Goal: Task Accomplishment & Management: Manage account settings

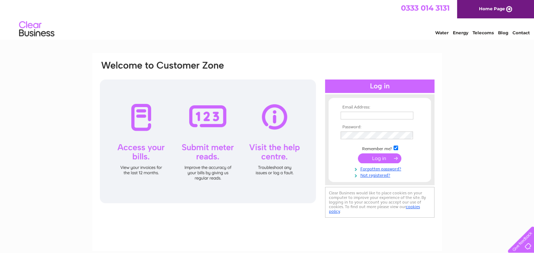
click at [354, 117] on input "text" at bounding box center [376, 115] width 73 height 8
type input "siobhan@bartonandhendry.co.uk"
click at [358, 153] on input "submit" at bounding box center [379, 158] width 43 height 10
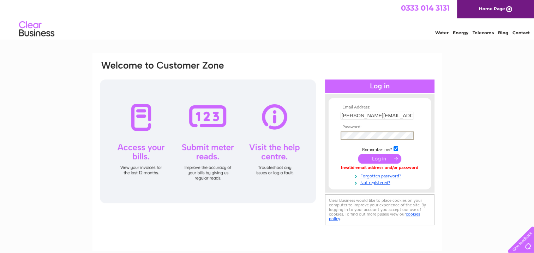
click at [358, 153] on input "submit" at bounding box center [379, 158] width 43 height 10
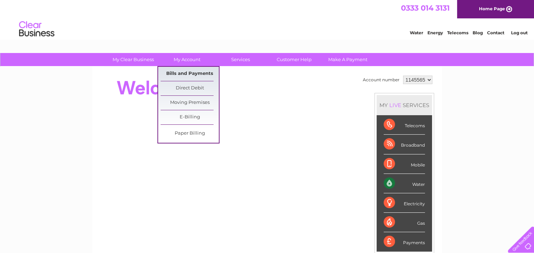
click at [187, 71] on link "Bills and Payments" at bounding box center [189, 74] width 58 height 14
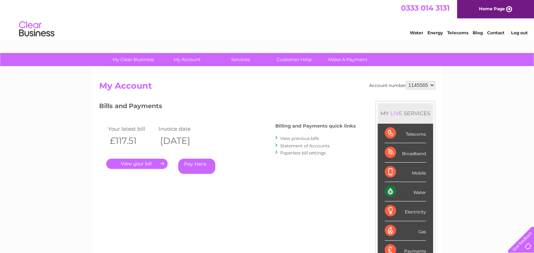
click at [127, 165] on link "." at bounding box center [136, 163] width 61 height 10
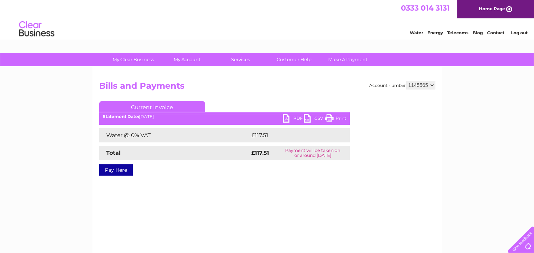
click at [285, 118] on link "PDF" at bounding box center [293, 119] width 21 height 10
